Goal: Check status

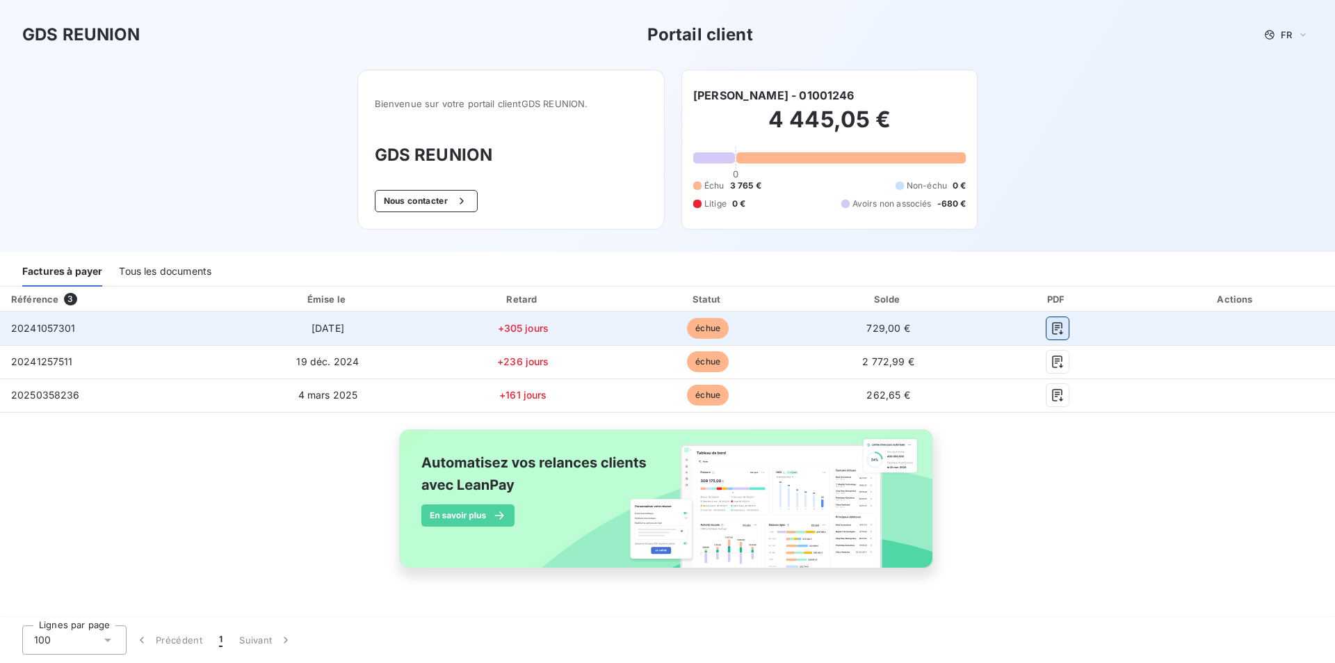
click at [1059, 325] on icon "button" at bounding box center [1058, 328] width 14 height 14
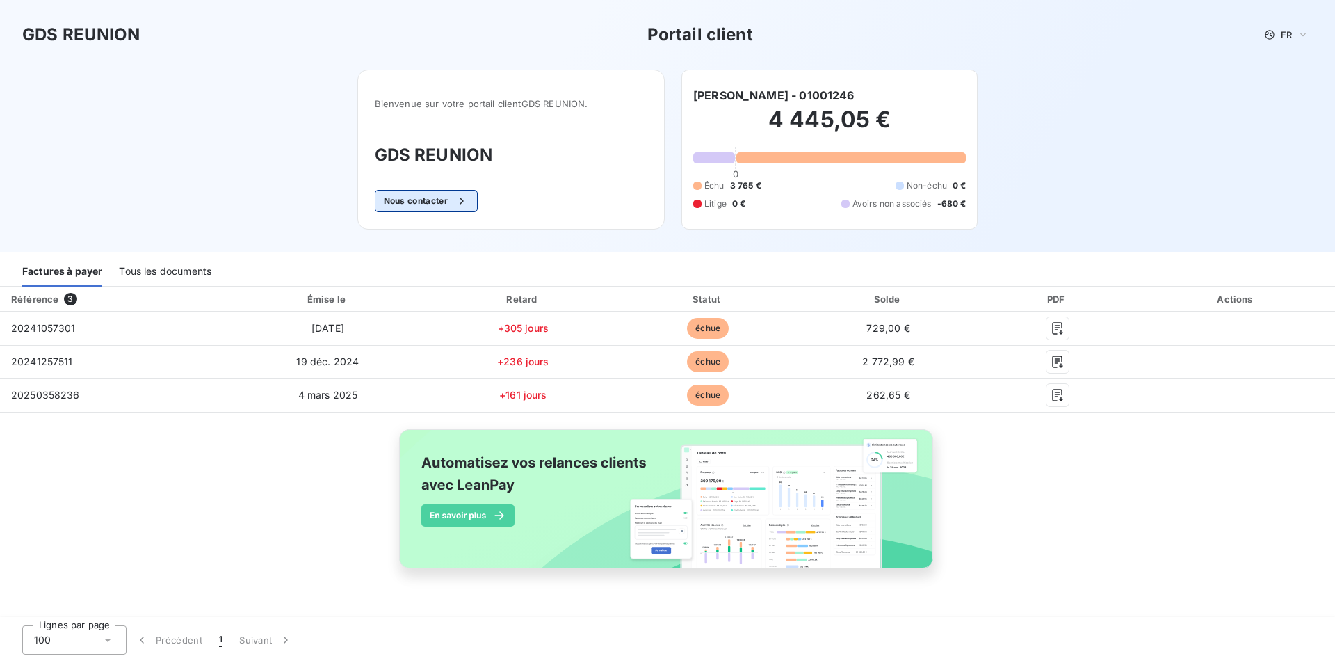
click at [414, 202] on button "Nous contacter" at bounding box center [426, 201] width 103 height 22
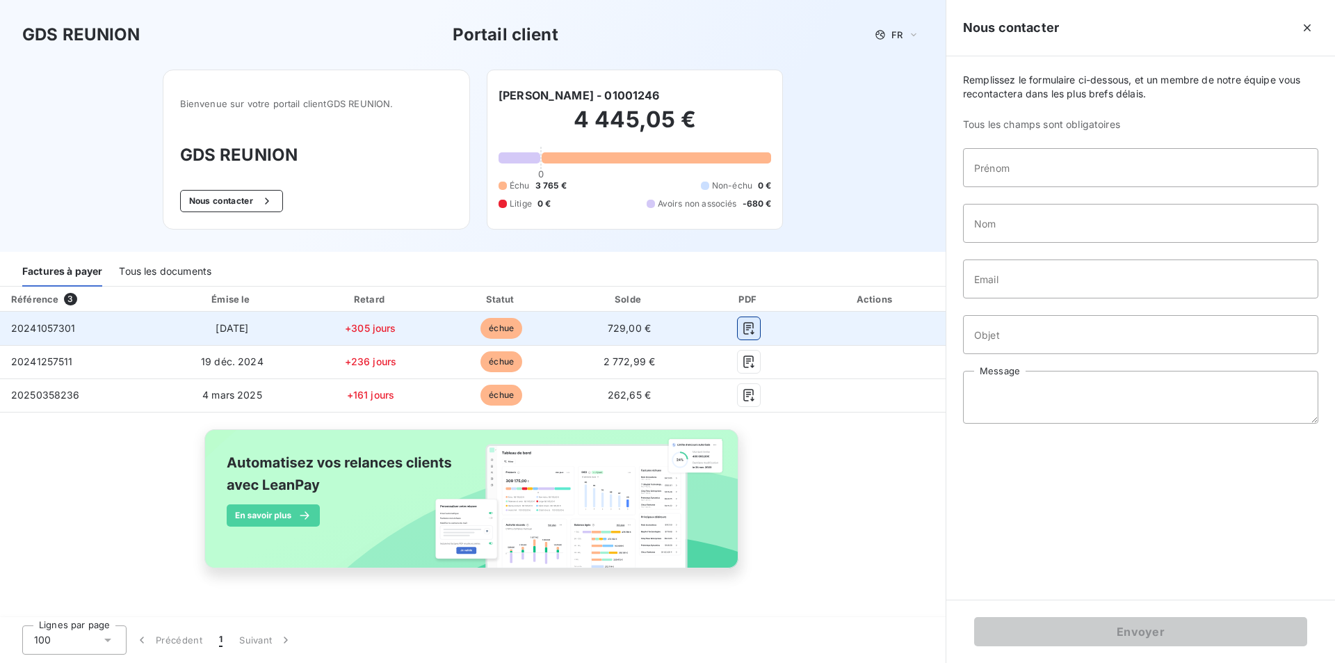
click at [745, 332] on icon "button" at bounding box center [749, 328] width 14 height 14
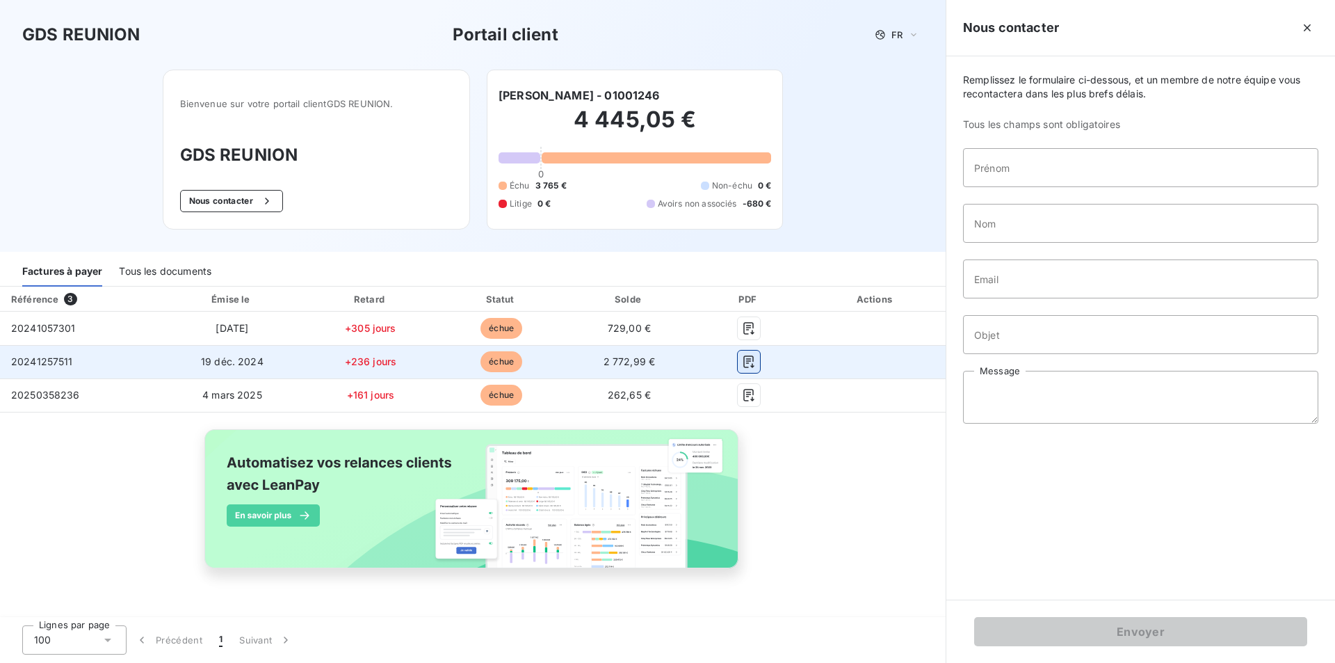
click at [749, 364] on icon "button" at bounding box center [749, 362] width 14 height 14
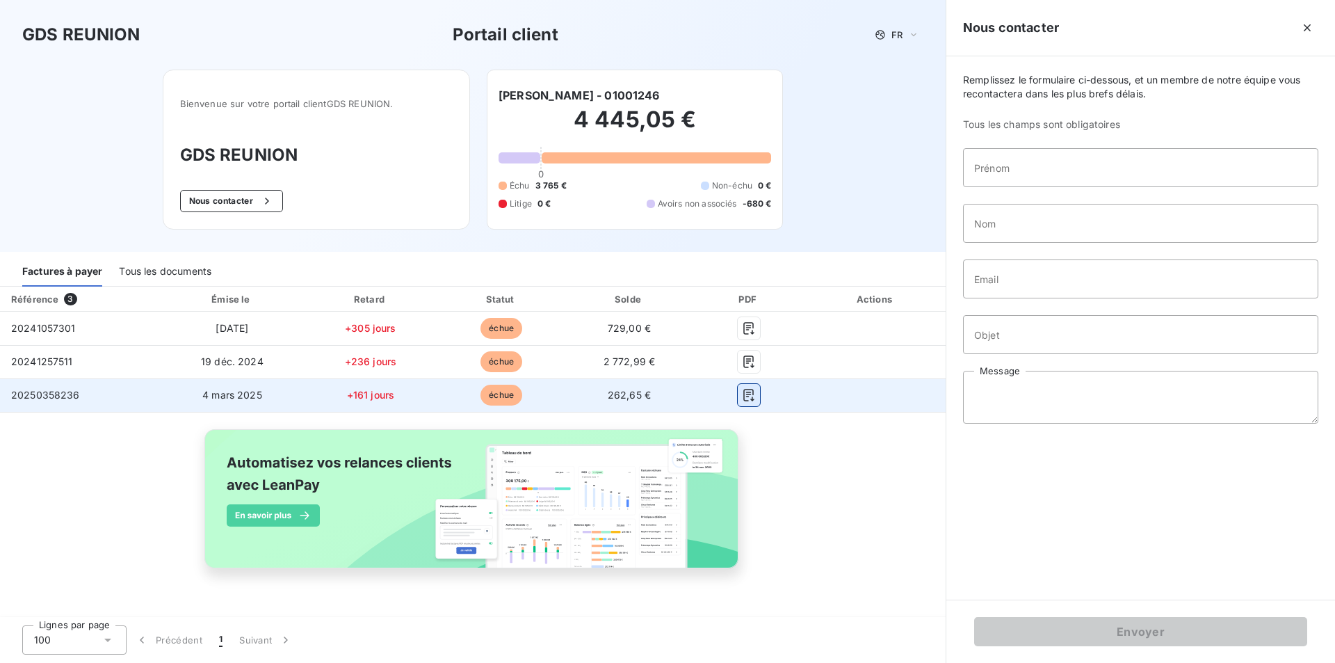
click at [751, 398] on icon "button" at bounding box center [749, 395] width 14 height 14
